Goal: Information Seeking & Learning: Learn about a topic

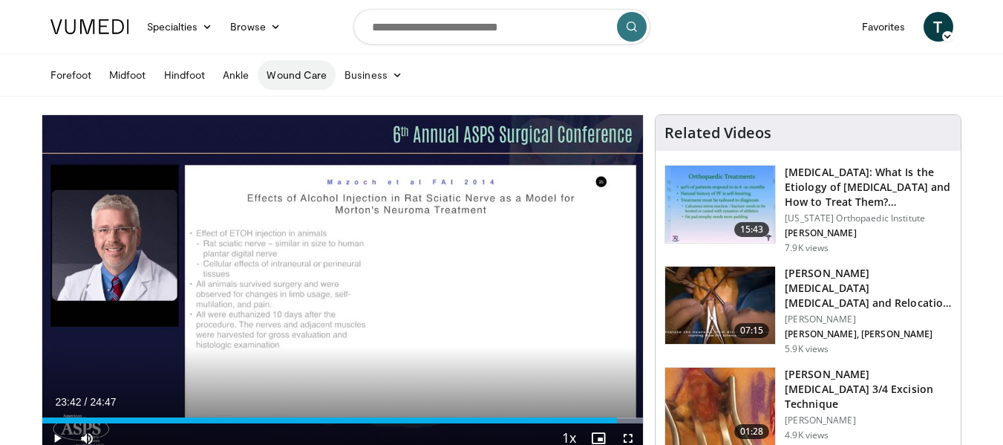
click at [265, 77] on link "Wound Care" at bounding box center [297, 75] width 78 height 30
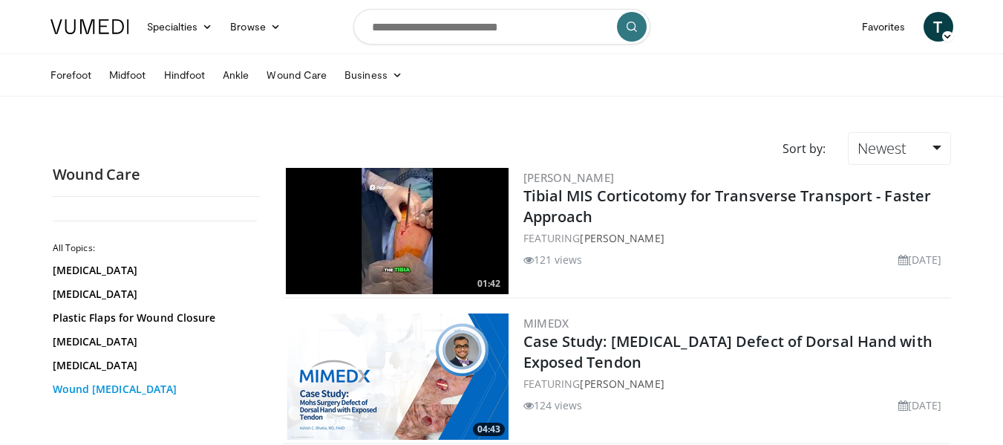
click at [109, 393] on link "Wound [MEDICAL_DATA]" at bounding box center [153, 389] width 201 height 15
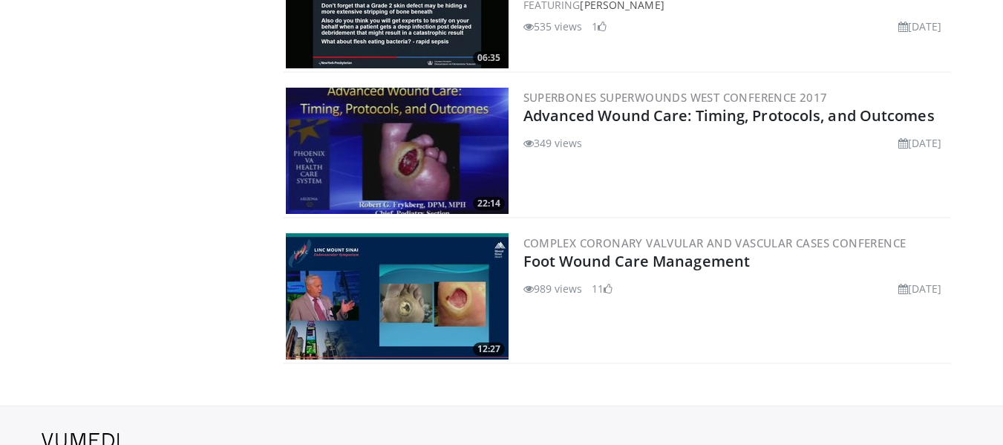
scroll to position [2864, 0]
